Goal: Information Seeking & Learning: Learn about a topic

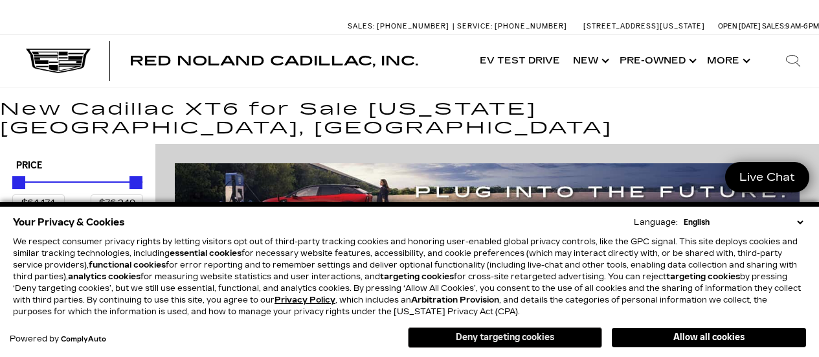
click at [484, 339] on button "Deny targeting cookies" at bounding box center [505, 337] width 194 height 21
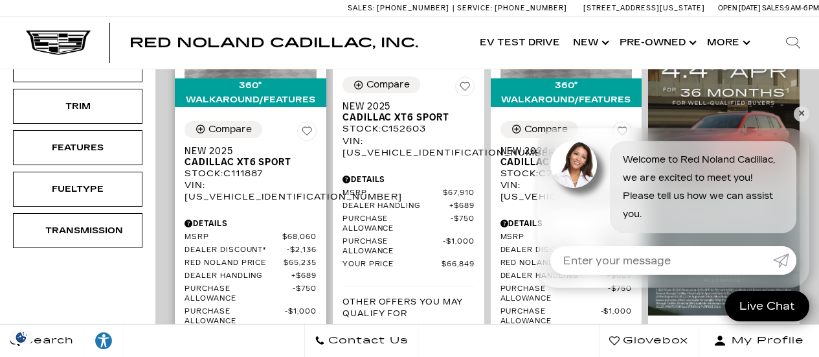
scroll to position [431, 0]
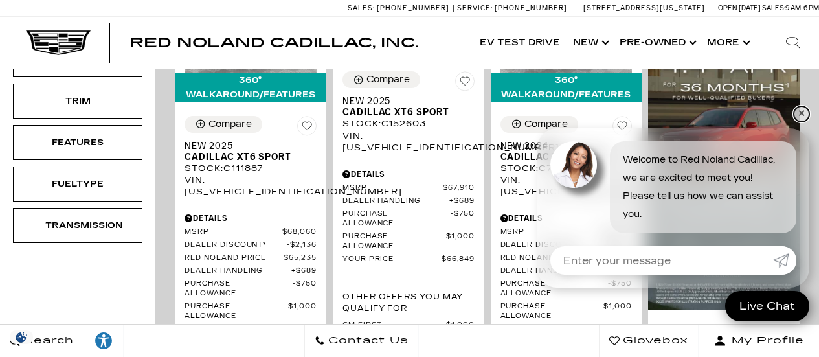
click at [798, 115] on link "✕" at bounding box center [802, 114] width 16 height 16
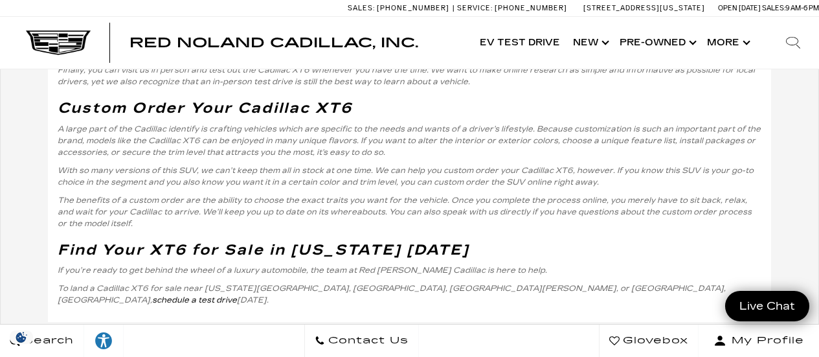
scroll to position [3562, 0]
